Goal: Information Seeking & Learning: Learn about a topic

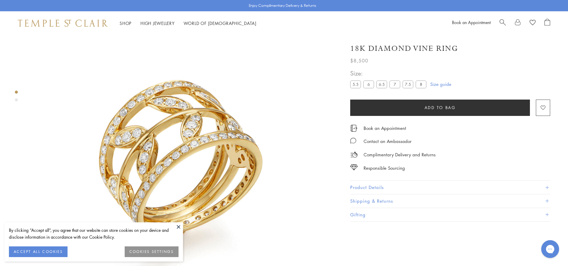
click at [411, 198] on button "Shipping & Returns" at bounding box center [450, 201] width 200 height 13
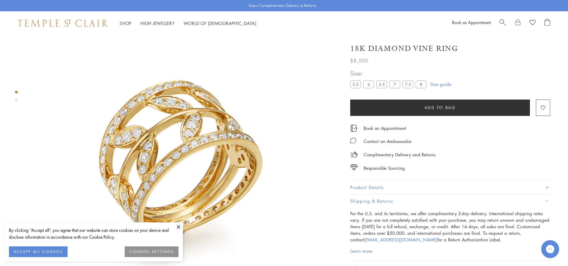
click at [413, 189] on button "Product Details" at bounding box center [450, 187] width 200 height 13
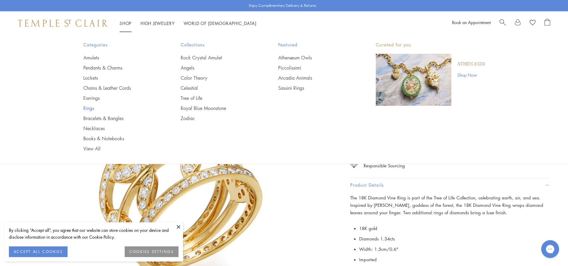
click at [91, 108] on link "Rings" at bounding box center [120, 108] width 74 height 7
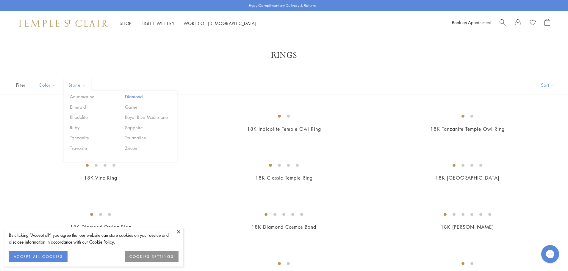
click at [140, 95] on button "Diamond" at bounding box center [148, 96] width 51 height 7
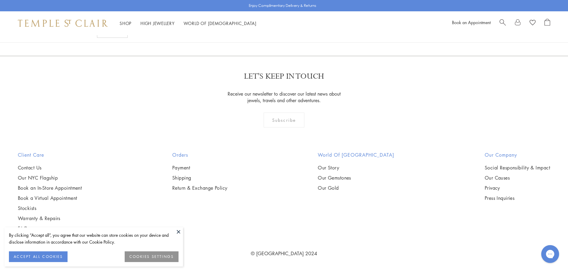
scroll to position [1325, 0]
click at [0, 0] on img at bounding box center [0, 0] width 0 height 0
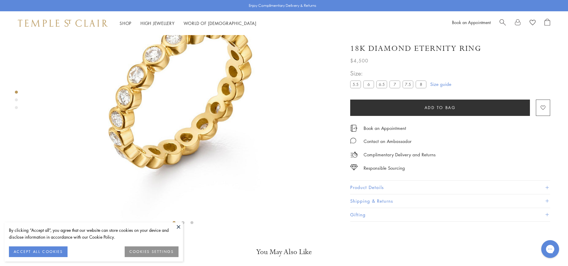
scroll to position [143, 0]
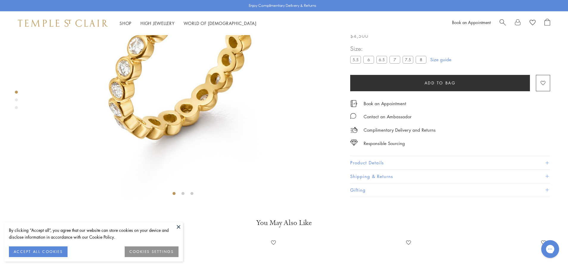
click at [398, 170] on button "Product Details" at bounding box center [450, 163] width 200 height 13
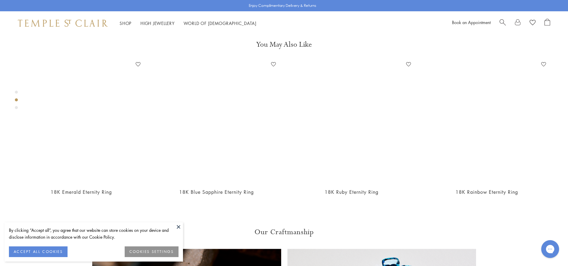
scroll to position [113, 0]
